Goal: Task Accomplishment & Management: Complete application form

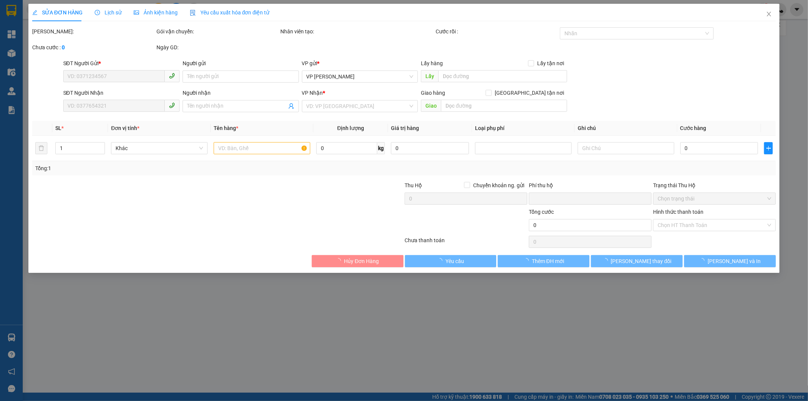
type input "0855586333"
type input "0826823486"
type input "hồng lĩnh"
type input "0"
type input "110.000"
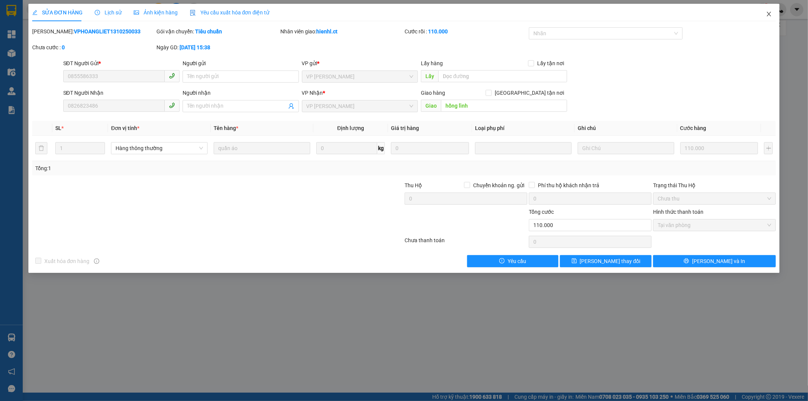
click at [767, 11] on icon "close" at bounding box center [769, 14] width 6 height 6
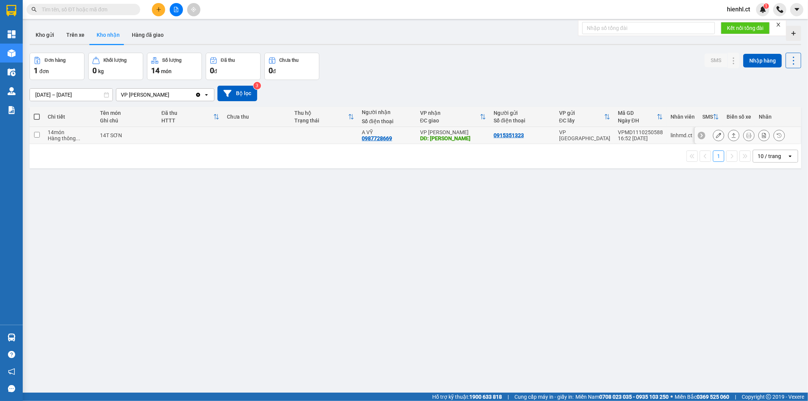
click at [34, 134] on input "checkbox" at bounding box center [37, 135] width 6 height 6
checkbox input "true"
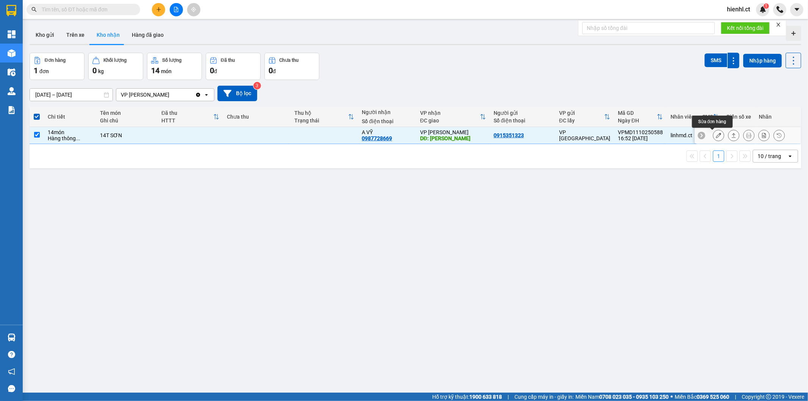
click at [716, 137] on icon at bounding box center [718, 135] width 5 height 5
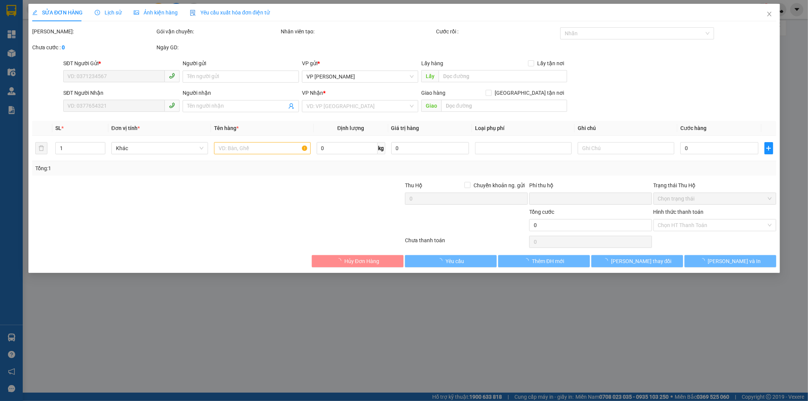
type input "0915351323"
type input "0987728669"
type input "A VỸ"
type input "[PERSON_NAME]"
type input "0"
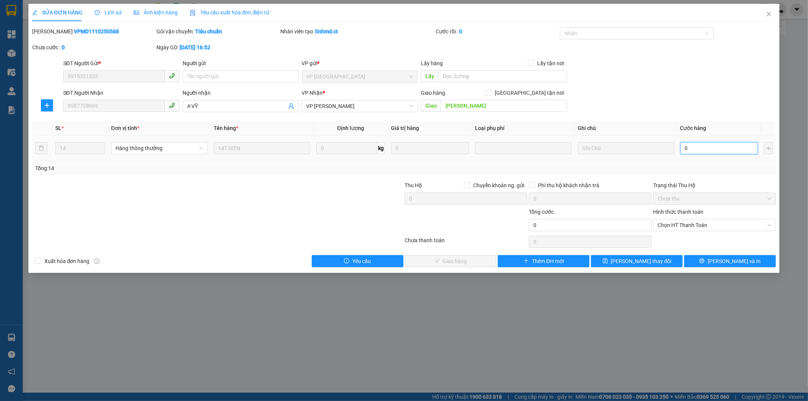
click at [696, 148] on input "0" at bounding box center [719, 148] width 78 height 12
type input "4"
type input "42"
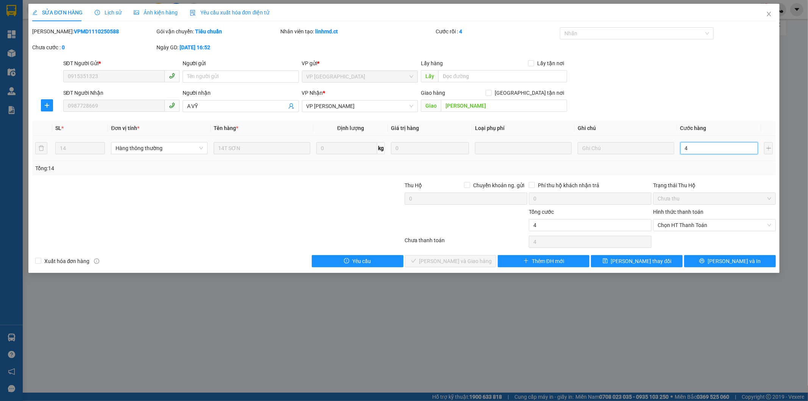
type input "42"
type input "420"
type input "4.200"
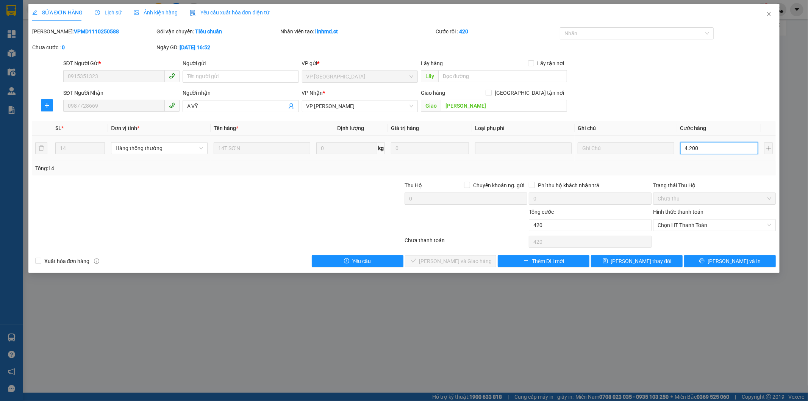
type input "4.200"
type input "42.000"
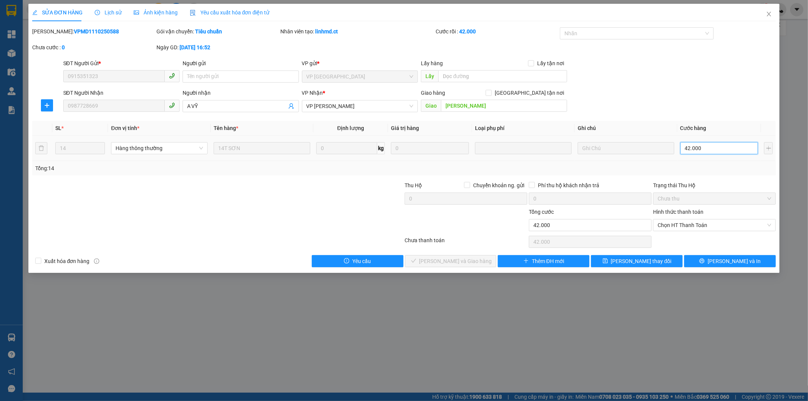
type input "420.000"
click at [695, 225] on span "Chọn HT Thanh Toán" at bounding box center [715, 224] width 114 height 11
type input "420.000"
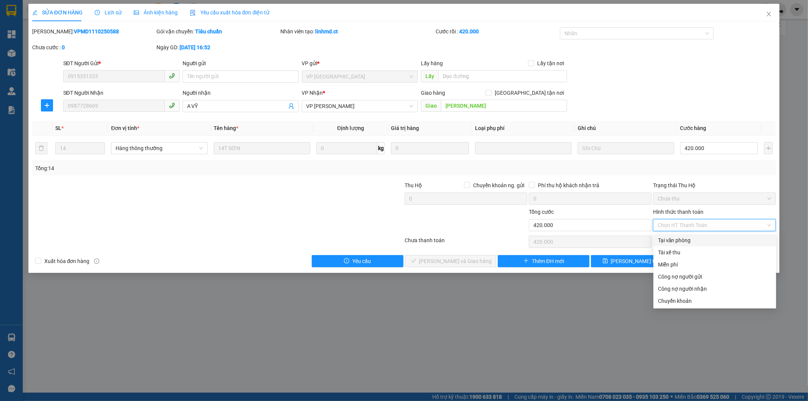
click at [686, 243] on div "Tại văn phòng" at bounding box center [715, 240] width 114 height 8
type input "0"
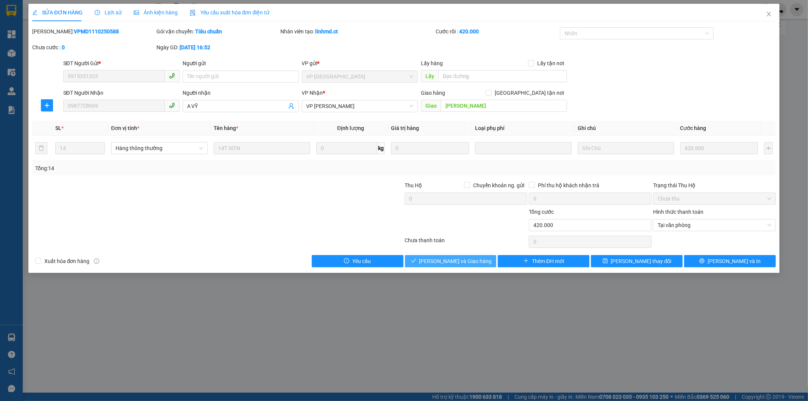
click at [449, 261] on span "[PERSON_NAME] và Giao hàng" at bounding box center [455, 261] width 73 height 8
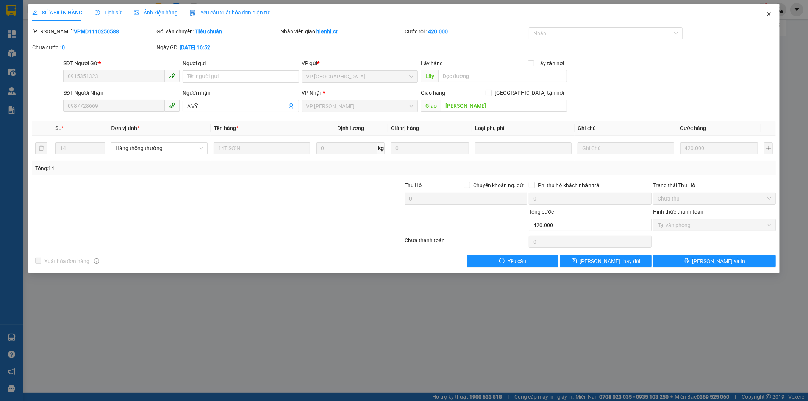
click at [771, 10] on span "Close" at bounding box center [768, 14] width 21 height 21
